Goal: Find specific fact: Find specific fact

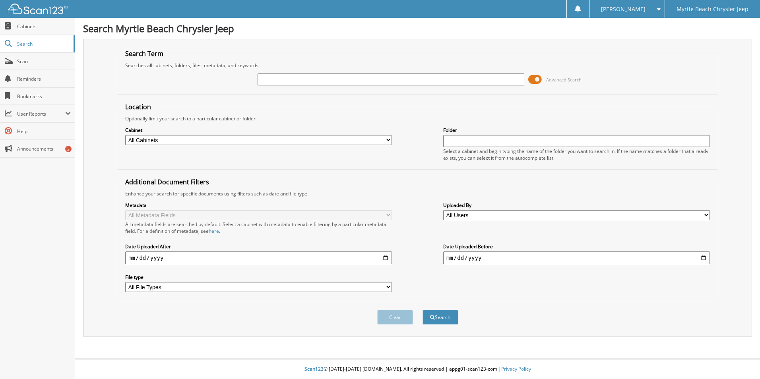
click at [315, 81] on input "text" at bounding box center [390, 79] width 267 height 12
type input "S4025"
click at [422, 310] on button "Search" at bounding box center [440, 317] width 36 height 15
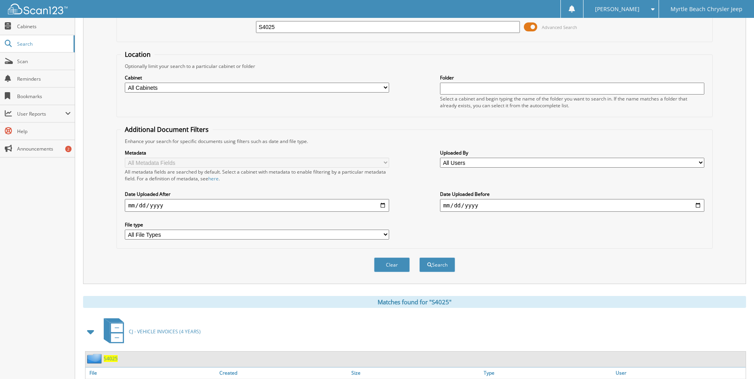
scroll to position [109, 0]
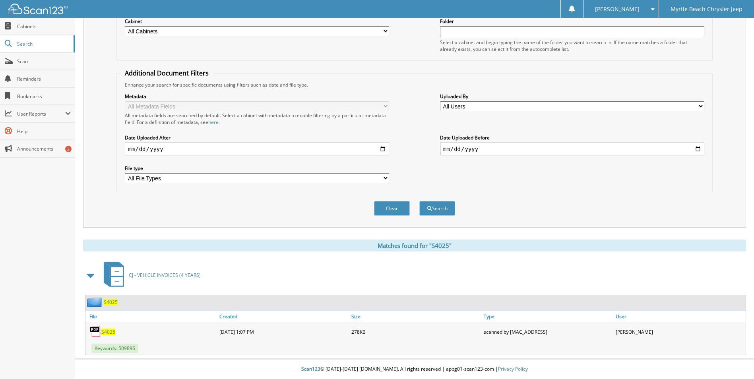
click at [106, 332] on span "S4025" at bounding box center [108, 332] width 14 height 7
